Goal: Download file/media

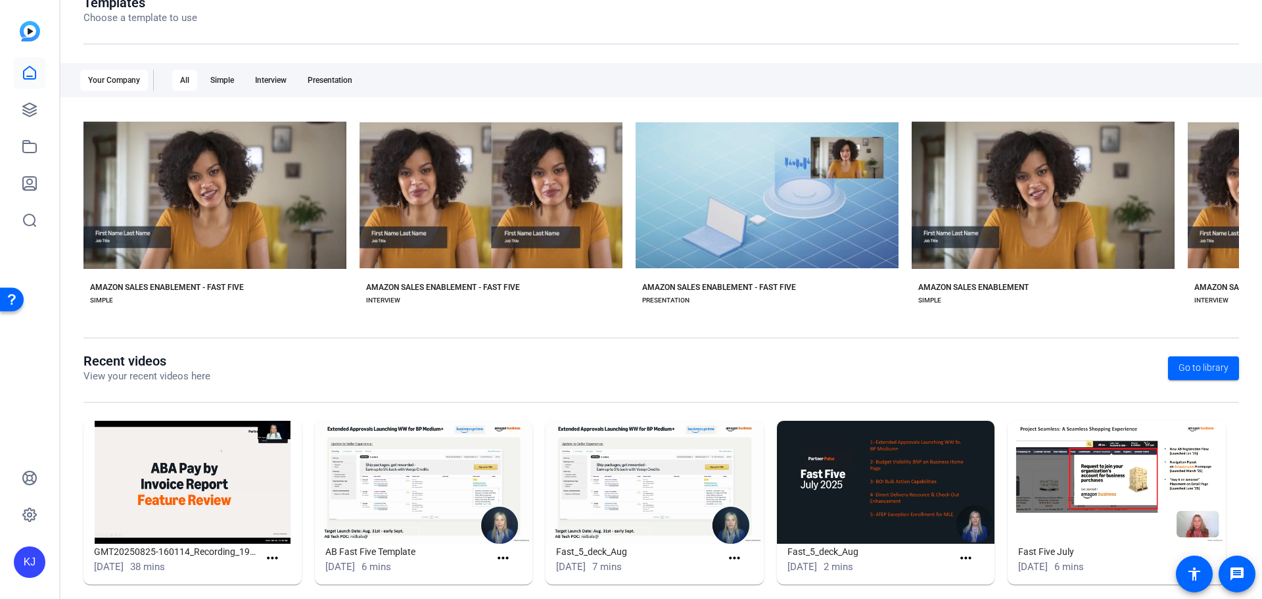
scroll to position [178, 0]
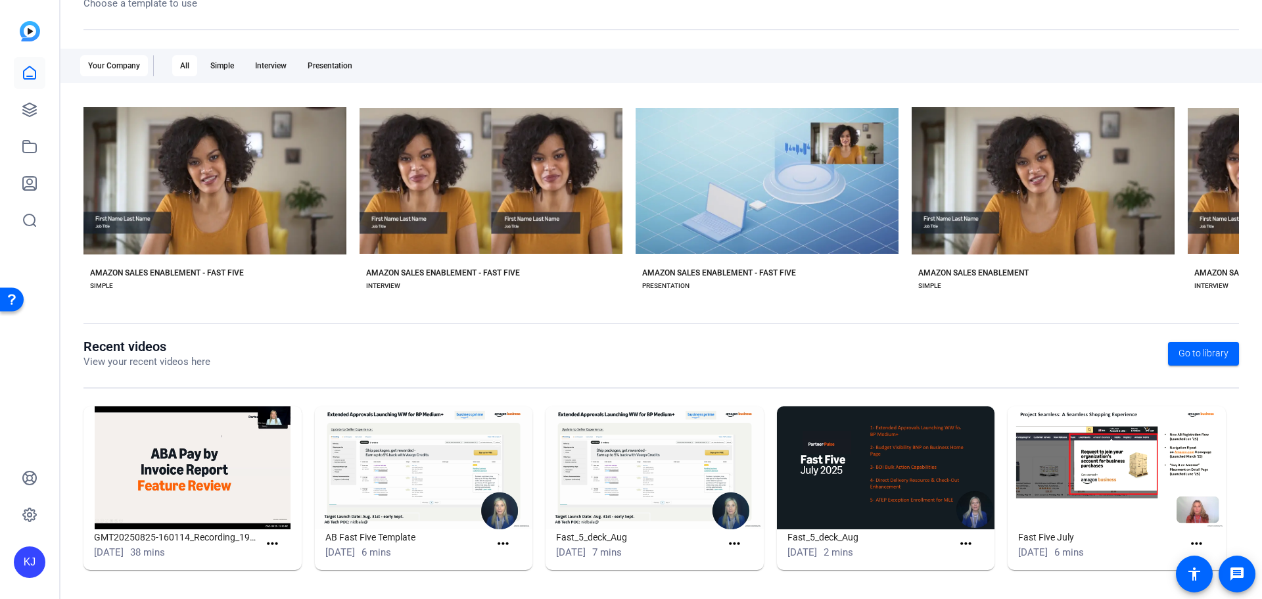
drag, startPoint x: 503, startPoint y: 325, endPoint x: 455, endPoint y: 314, distance: 49.4
click at [503, 325] on openreel-divider-bar at bounding box center [660, 331] width 1155 height 16
click at [196, 471] on img at bounding box center [192, 467] width 218 height 123
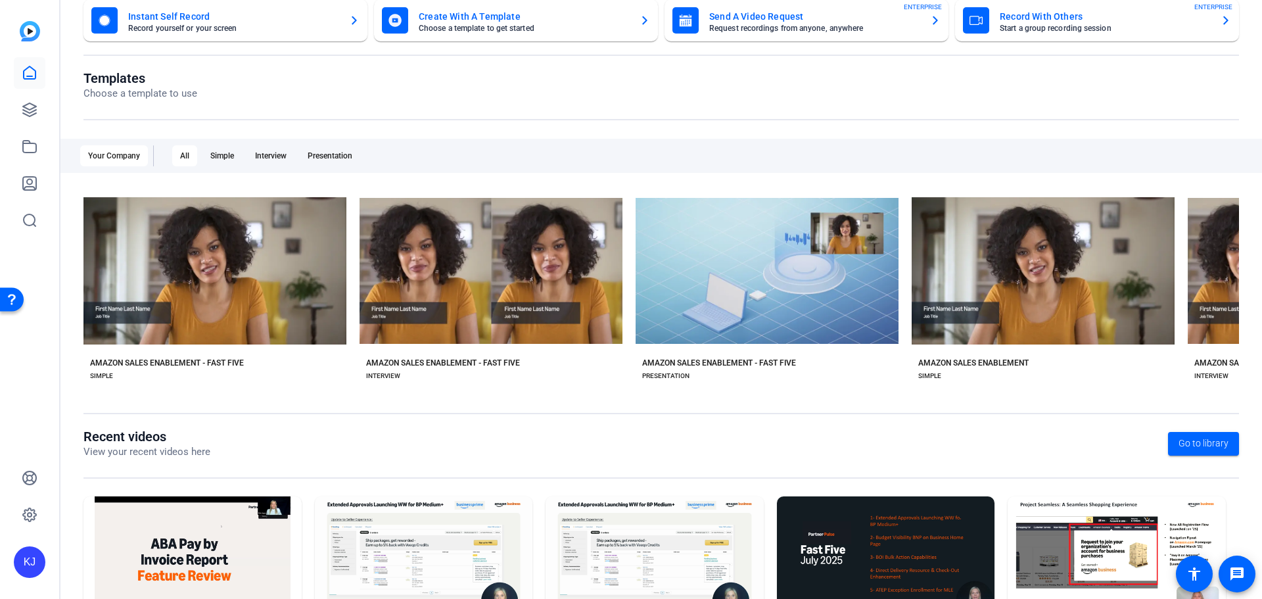
scroll to position [0, 0]
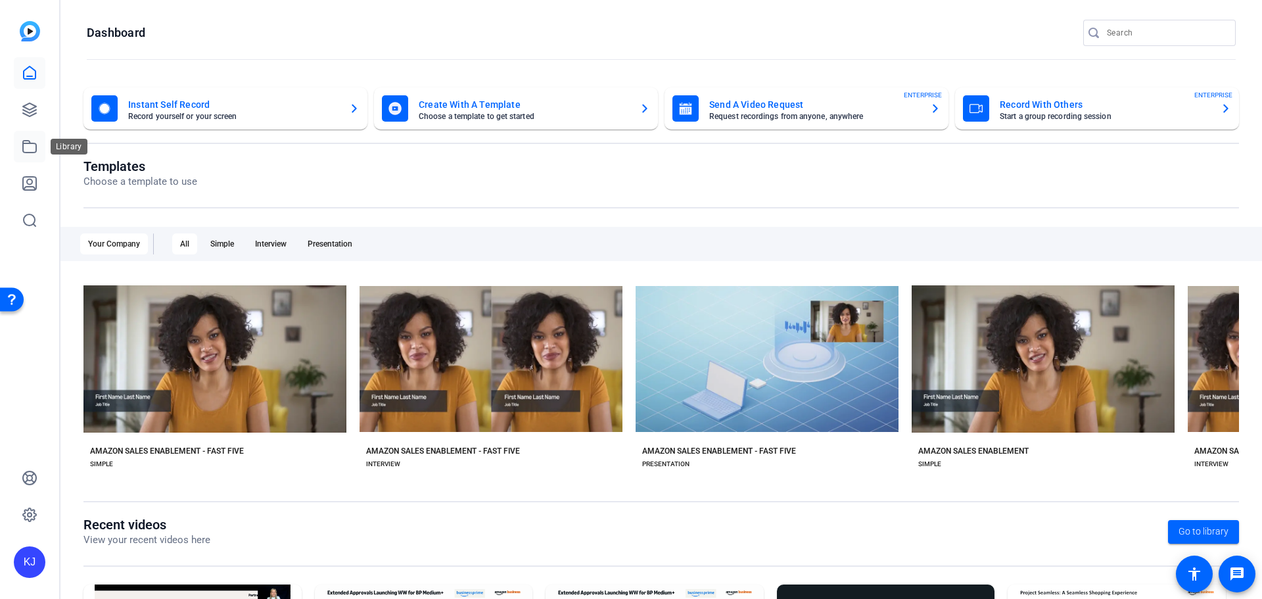
click at [35, 147] on icon at bounding box center [30, 147] width 16 height 16
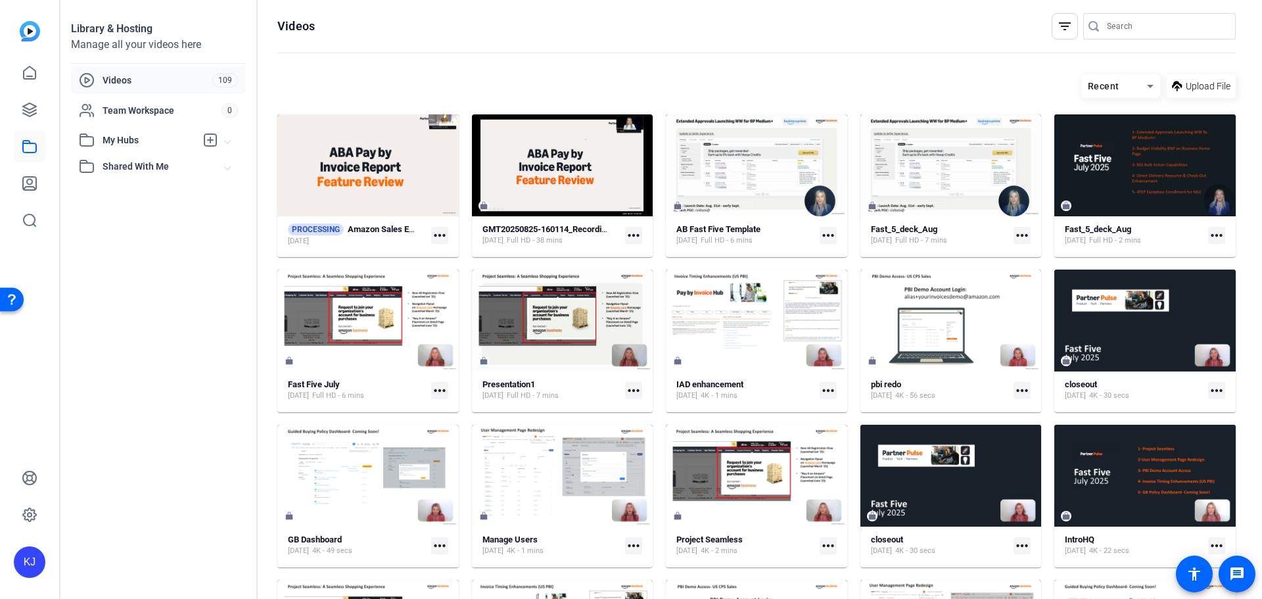
click at [434, 234] on mat-icon "more_horiz" at bounding box center [439, 235] width 17 height 17
click at [488, 32] on div at bounding box center [631, 299] width 1262 height 599
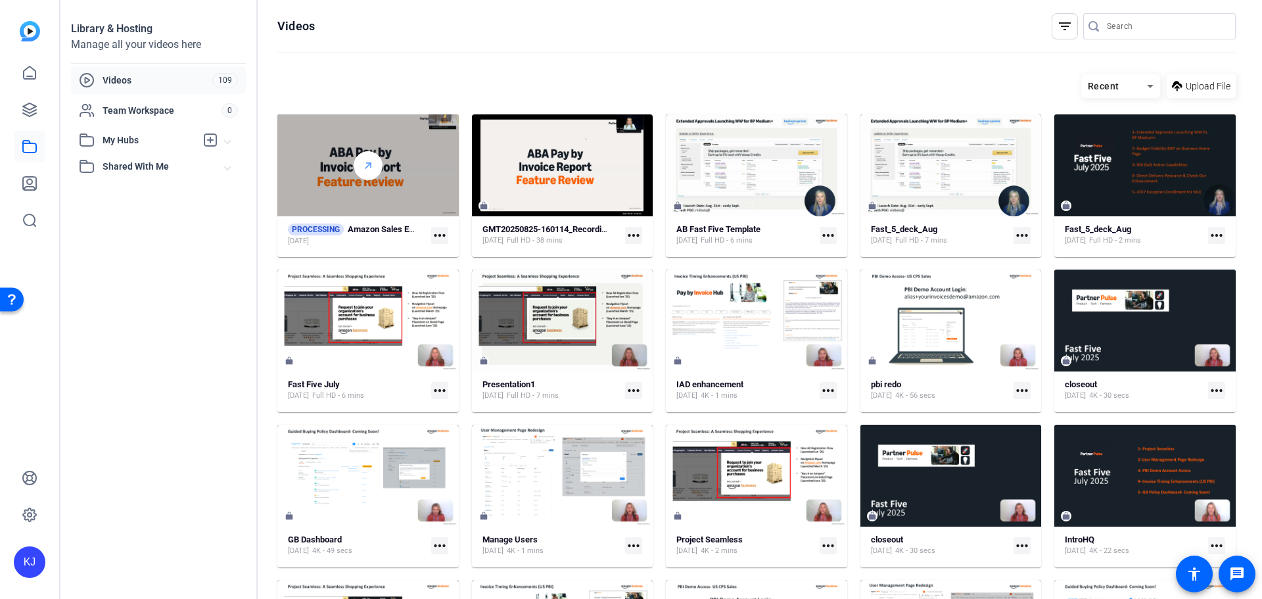
click at [363, 166] on icon at bounding box center [368, 166] width 11 height 16
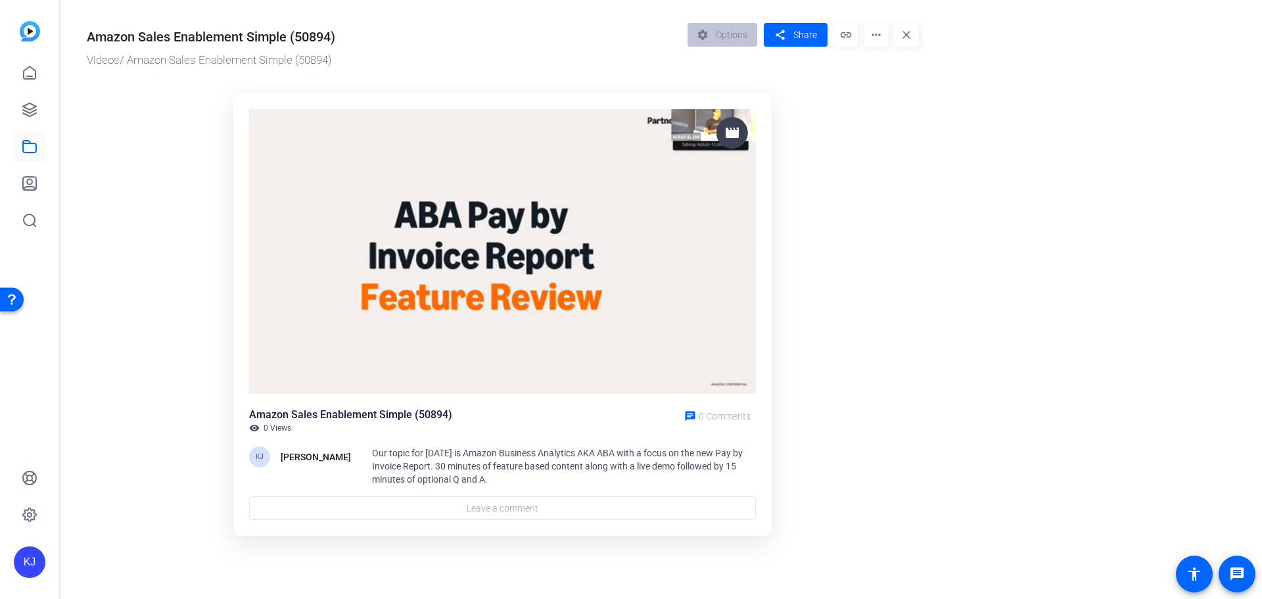
click at [629, 36] on mat-icon "more_horiz" at bounding box center [876, 35] width 24 height 24
click at [629, 97] on div at bounding box center [631, 299] width 1262 height 599
click at [629, 31] on mat-icon "more_horiz" at bounding box center [876, 35] width 24 height 24
click at [629, 106] on span "Download" at bounding box center [941, 108] width 132 height 16
click at [629, 32] on mat-icon "more_horiz" at bounding box center [876, 35] width 24 height 24
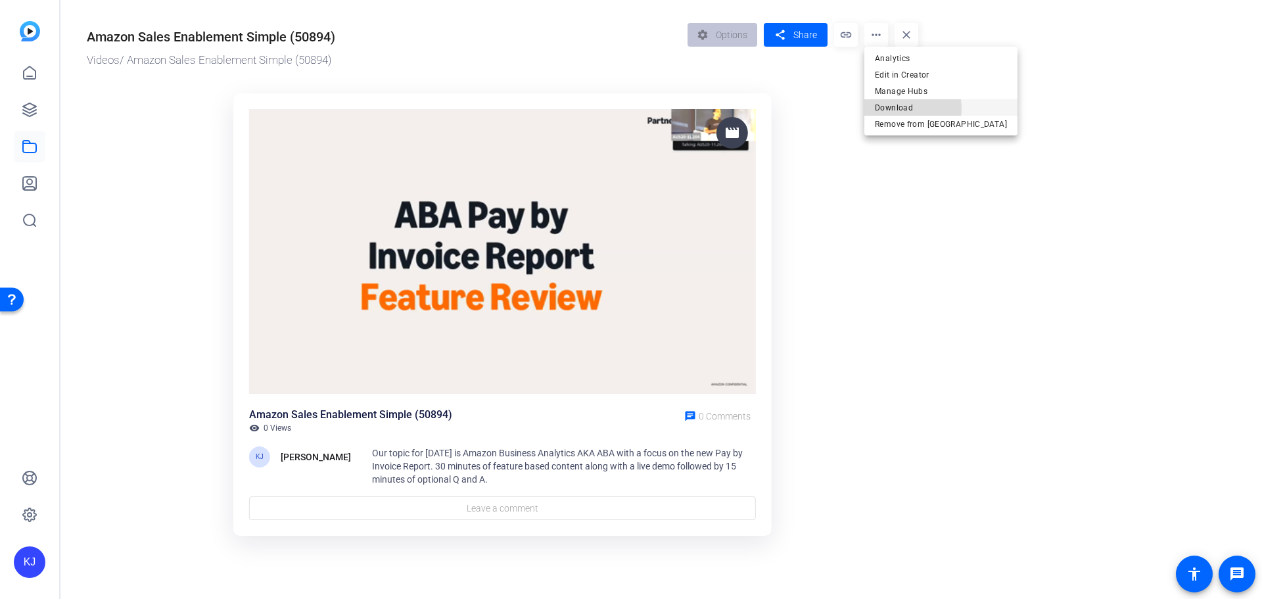
click at [629, 108] on span "Download" at bounding box center [941, 108] width 132 height 16
click at [629, 38] on mat-icon "more_horiz" at bounding box center [876, 35] width 24 height 24
click at [629, 111] on span "Download" at bounding box center [941, 108] width 132 height 16
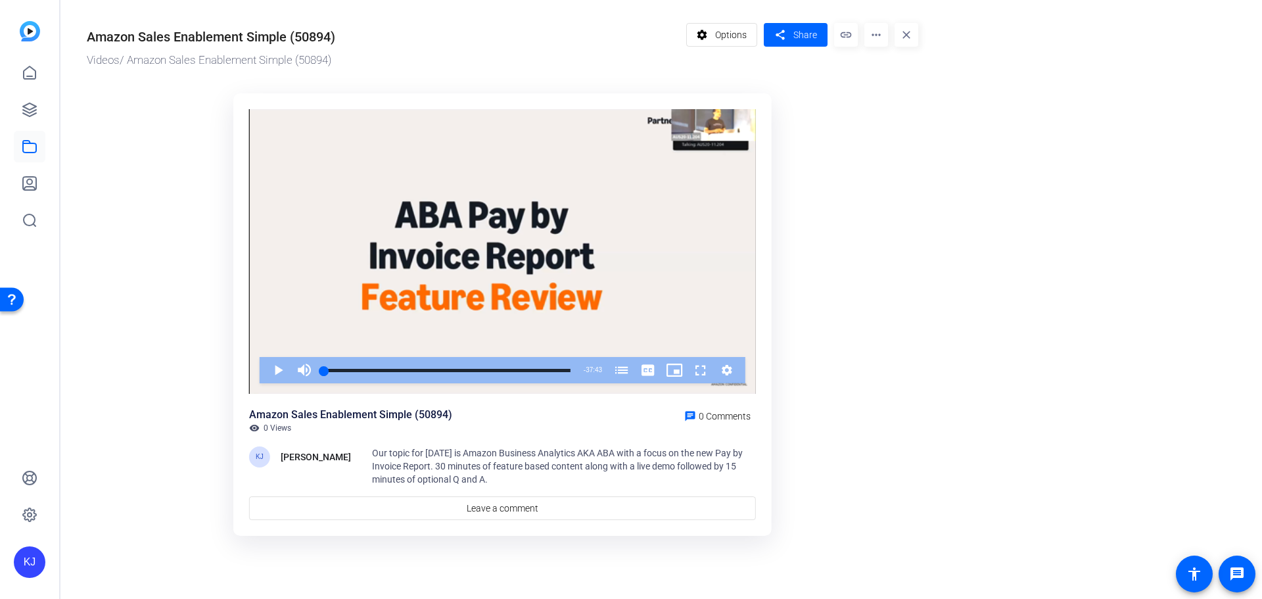
click at [34, 32] on img at bounding box center [30, 31] width 20 height 20
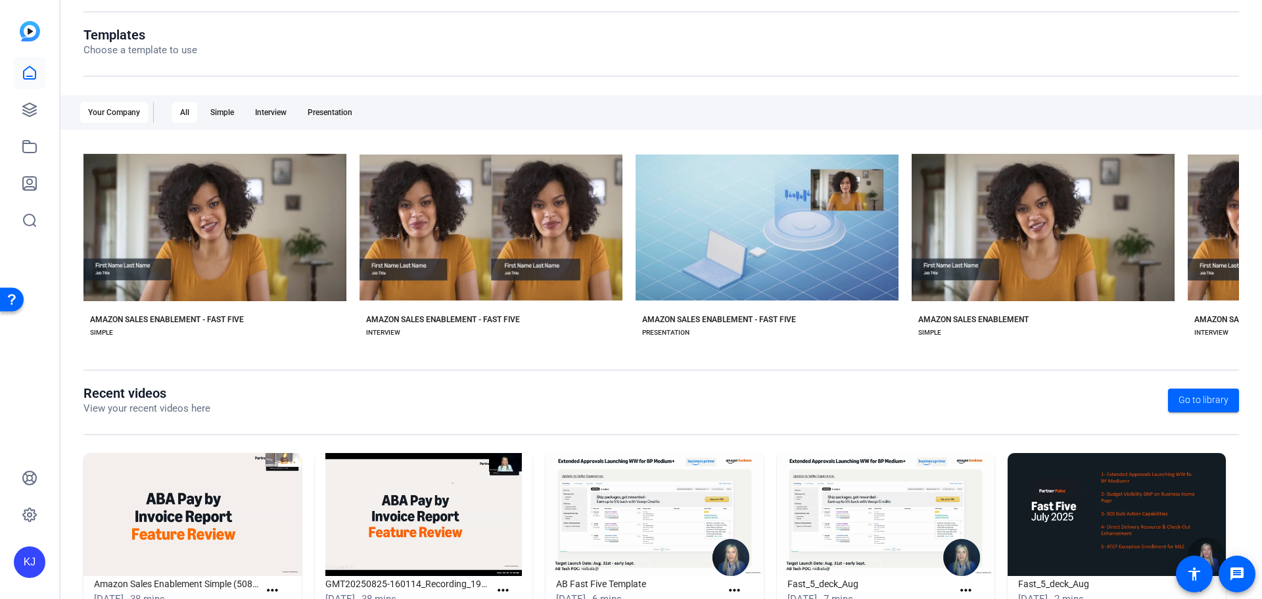
scroll to position [178, 0]
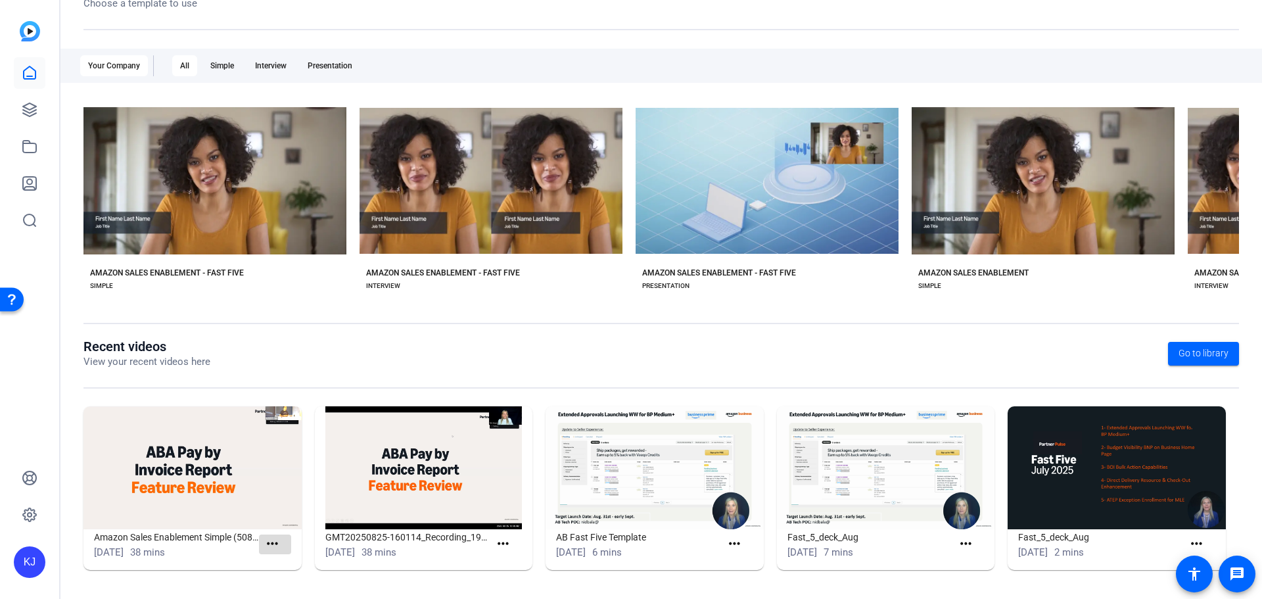
click at [276, 545] on mat-icon "more_horiz" at bounding box center [272, 544] width 16 height 16
click at [419, 348] on div at bounding box center [631, 299] width 1262 height 599
click at [500, 544] on mat-icon "more_horiz" at bounding box center [503, 544] width 16 height 16
click at [507, 356] on div at bounding box center [631, 299] width 1262 height 599
click at [28, 110] on icon at bounding box center [30, 110] width 16 height 16
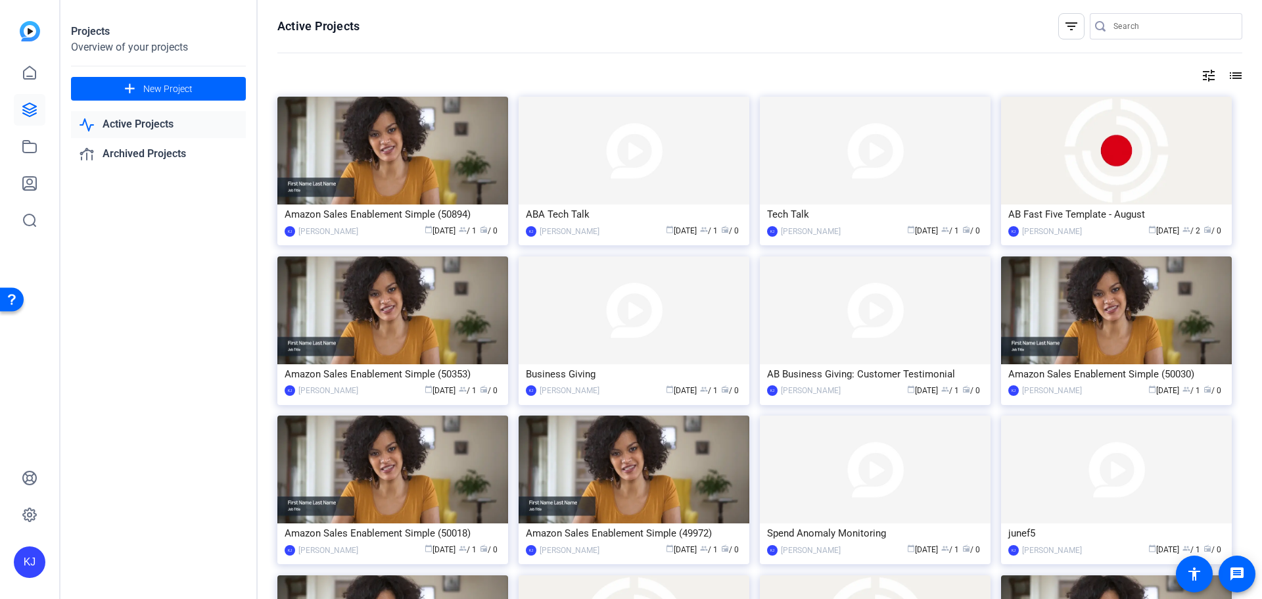
click at [629, 28] on input "Search" at bounding box center [1172, 26] width 118 height 16
type input "aba"
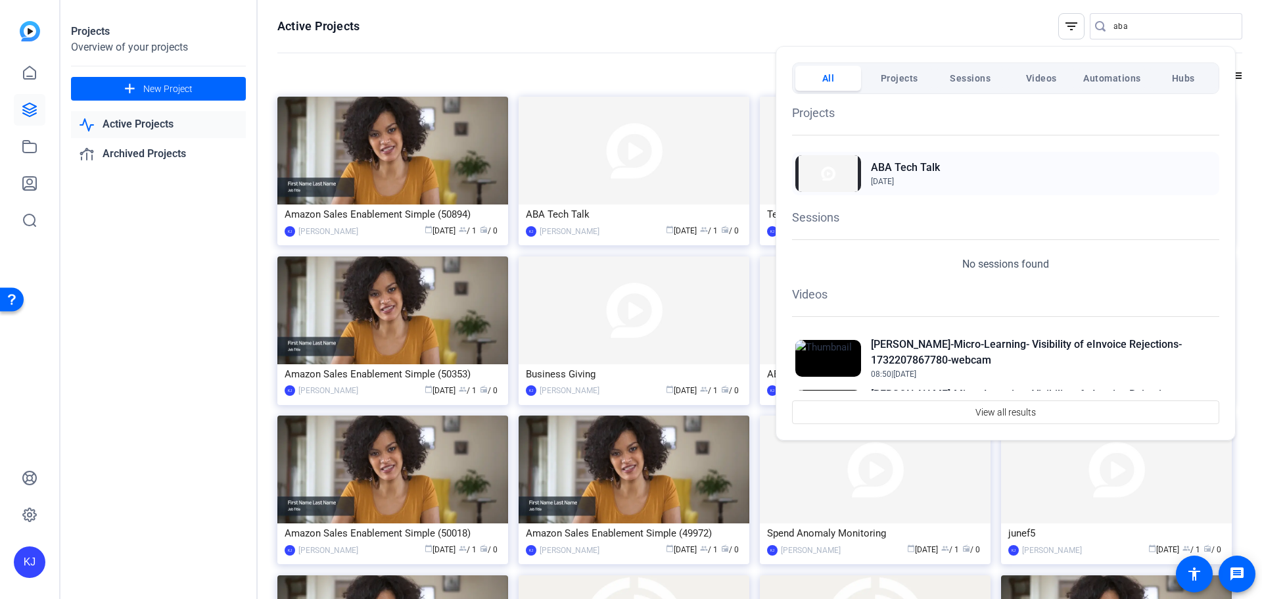
click at [629, 166] on h2 "ABA Tech Talk" at bounding box center [905, 168] width 69 height 16
click at [129, 241] on div at bounding box center [631, 299] width 1262 height 599
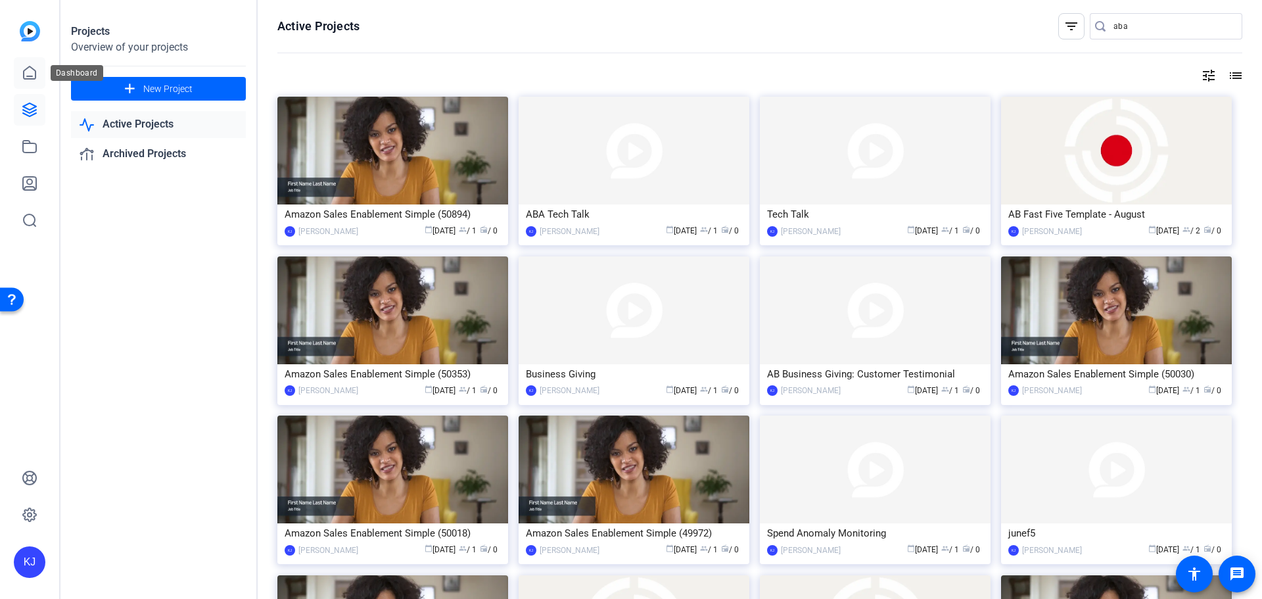
click at [26, 74] on icon at bounding box center [30, 73] width 16 height 16
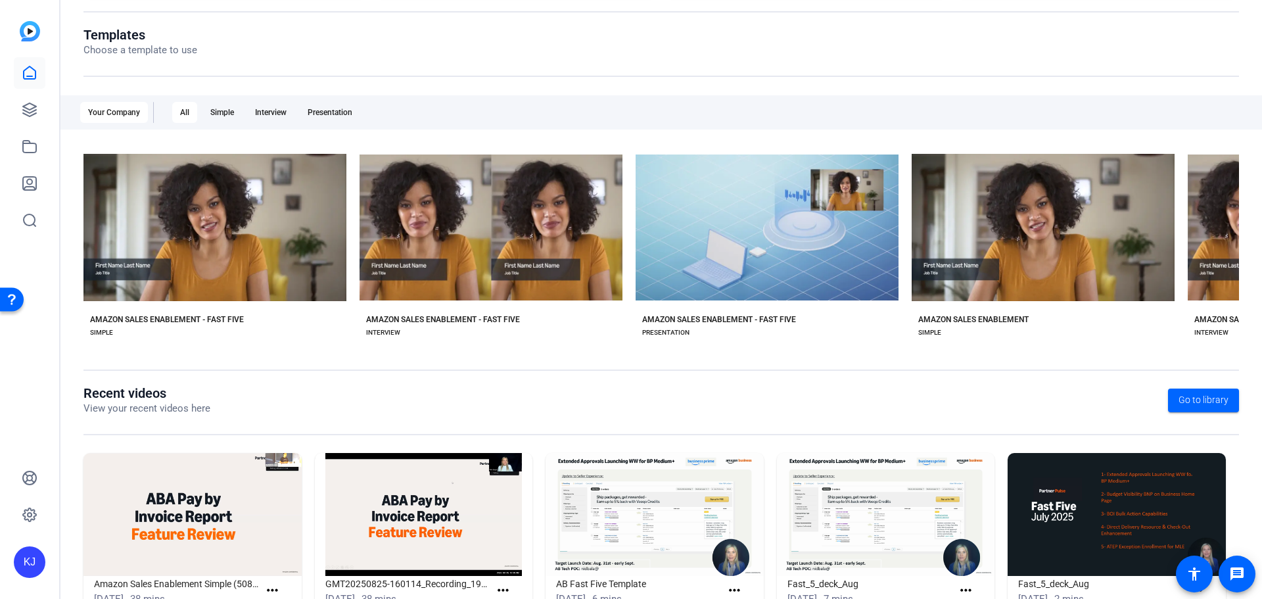
scroll to position [178, 0]
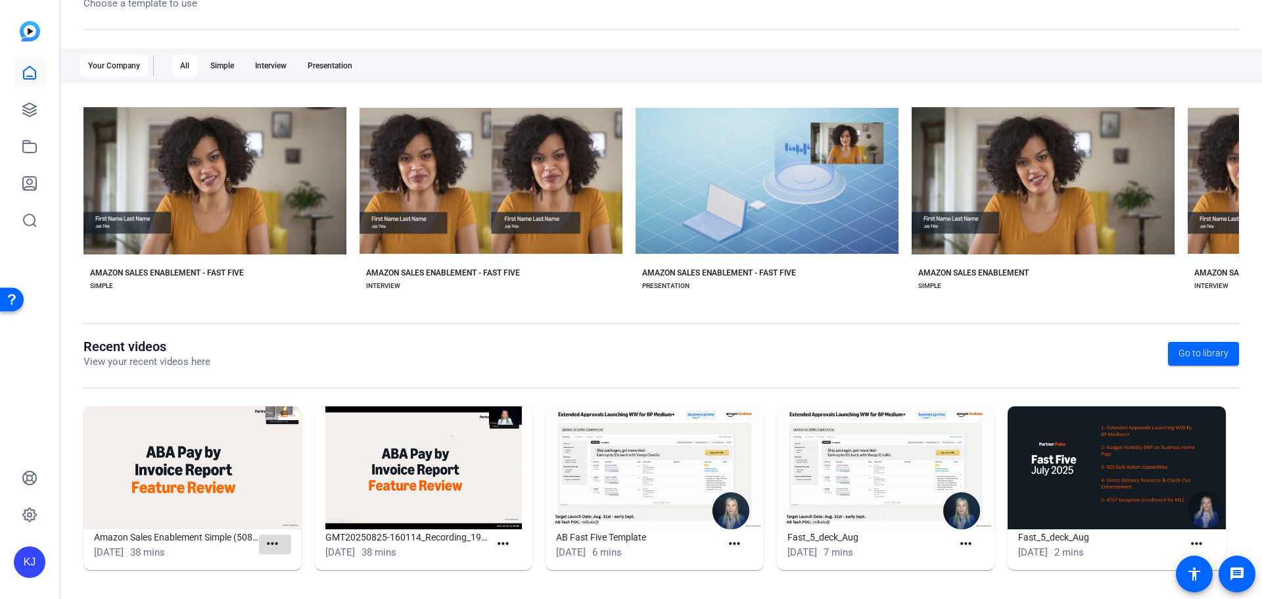
click at [269, 538] on mat-icon "more_horiz" at bounding box center [272, 544] width 16 height 16
click at [218, 576] on div at bounding box center [631, 299] width 1262 height 599
click at [198, 457] on img at bounding box center [192, 467] width 218 height 123
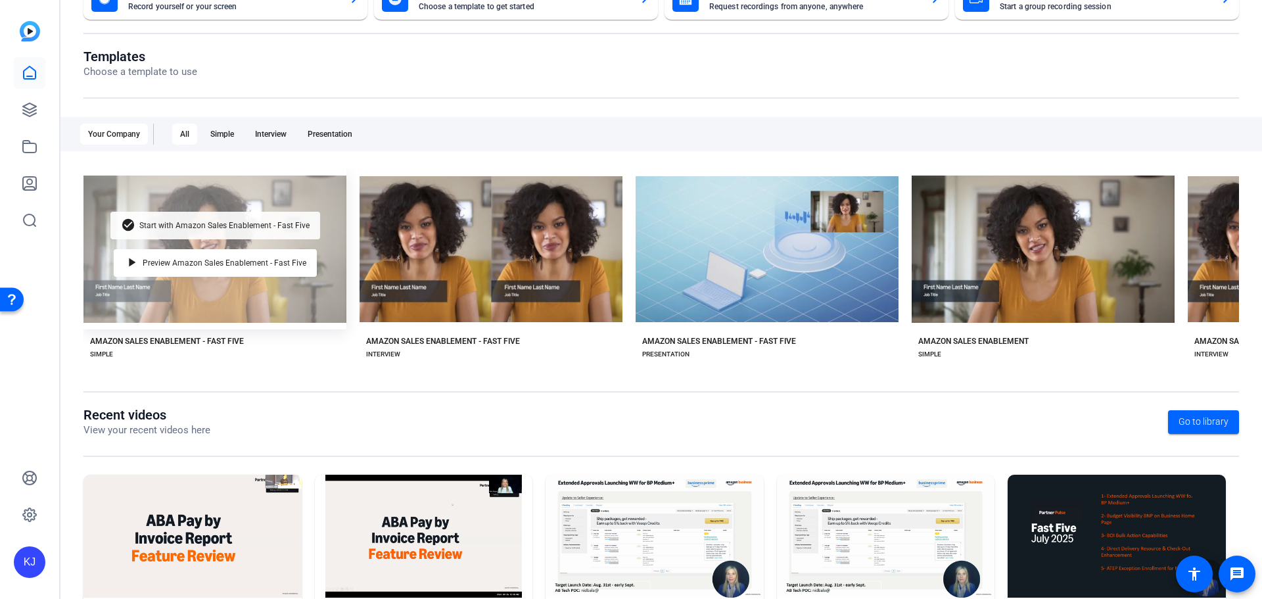
scroll to position [0, 0]
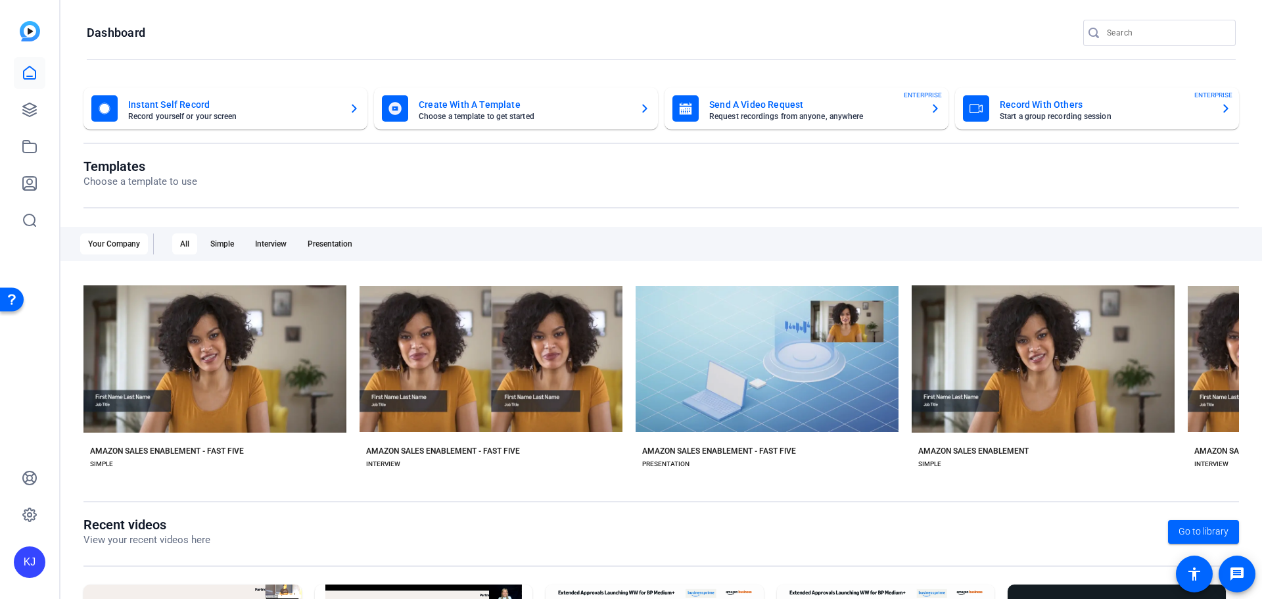
click at [181, 248] on div "All" at bounding box center [184, 243] width 25 height 21
click at [185, 240] on div "All" at bounding box center [184, 243] width 25 height 21
click at [28, 147] on icon at bounding box center [30, 147] width 16 height 16
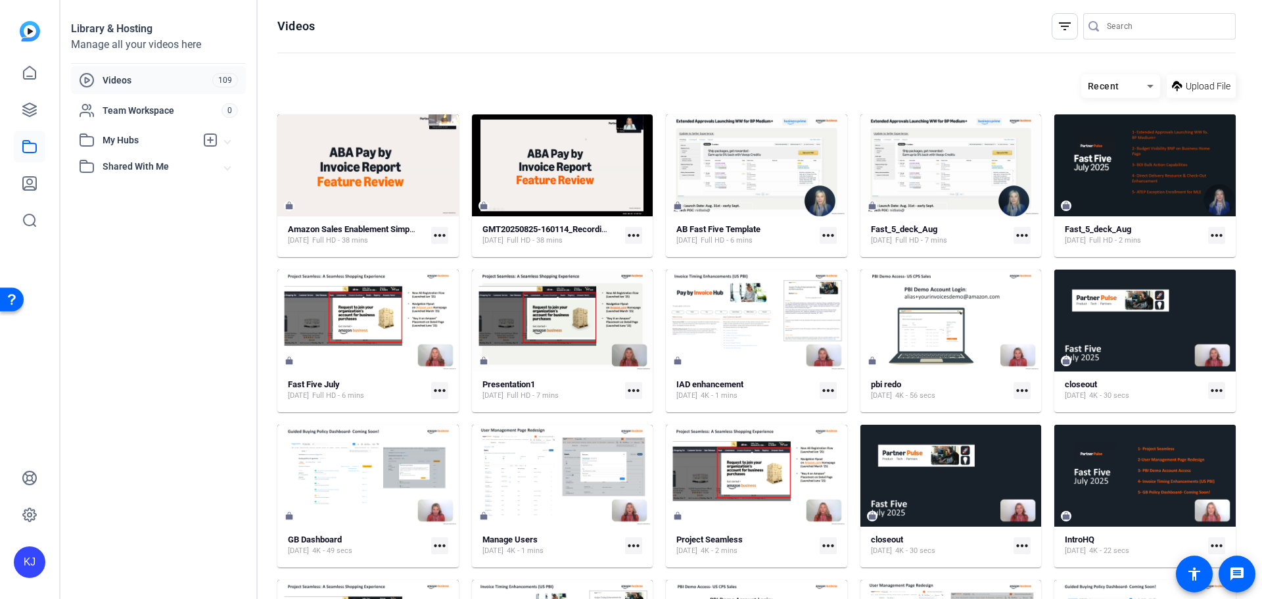
click at [625, 236] on mat-icon "more_horiz" at bounding box center [633, 235] width 17 height 17
click at [439, 233] on div at bounding box center [631, 299] width 1262 height 599
click at [442, 235] on mat-icon "more_horiz" at bounding box center [439, 235] width 17 height 17
click at [454, 254] on span "Edit in Creator" at bounding box center [467, 254] width 55 height 16
